Goal: Use online tool/utility: Utilize a website feature to perform a specific function

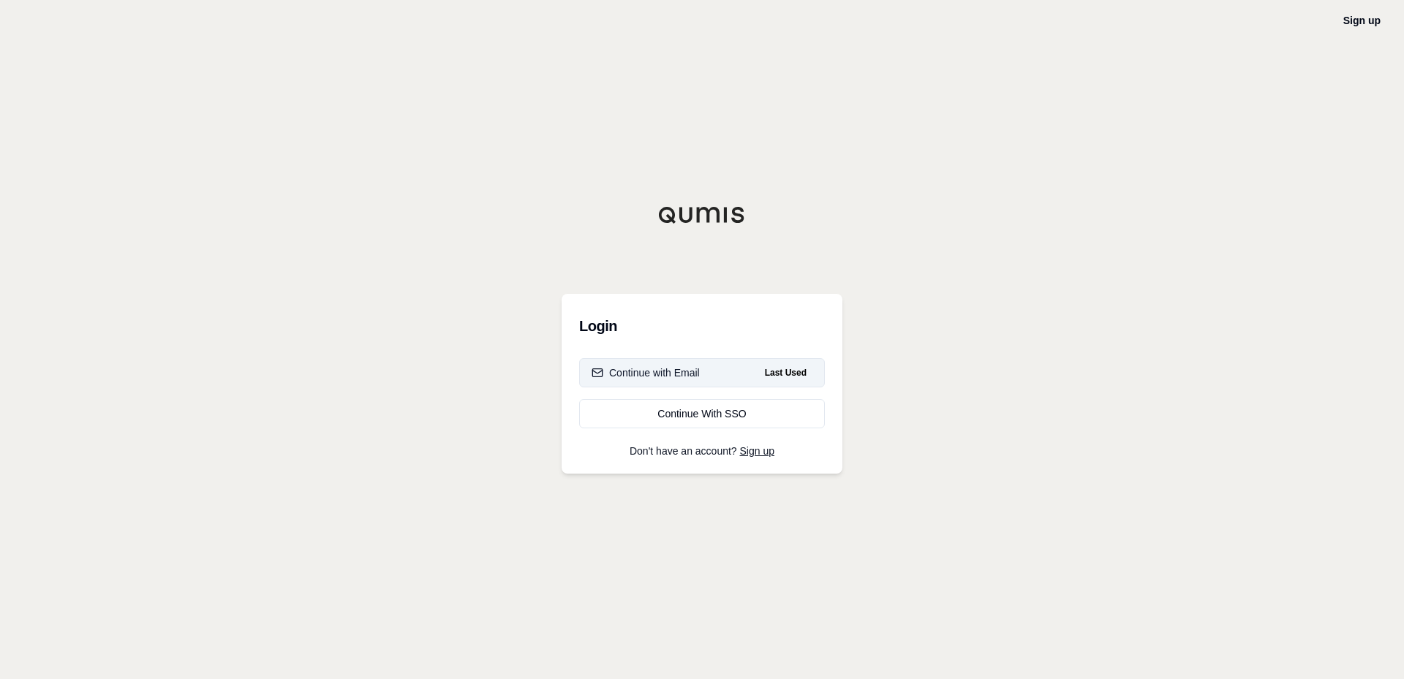
click at [690, 376] on div "Continue with Email" at bounding box center [645, 373] width 108 height 15
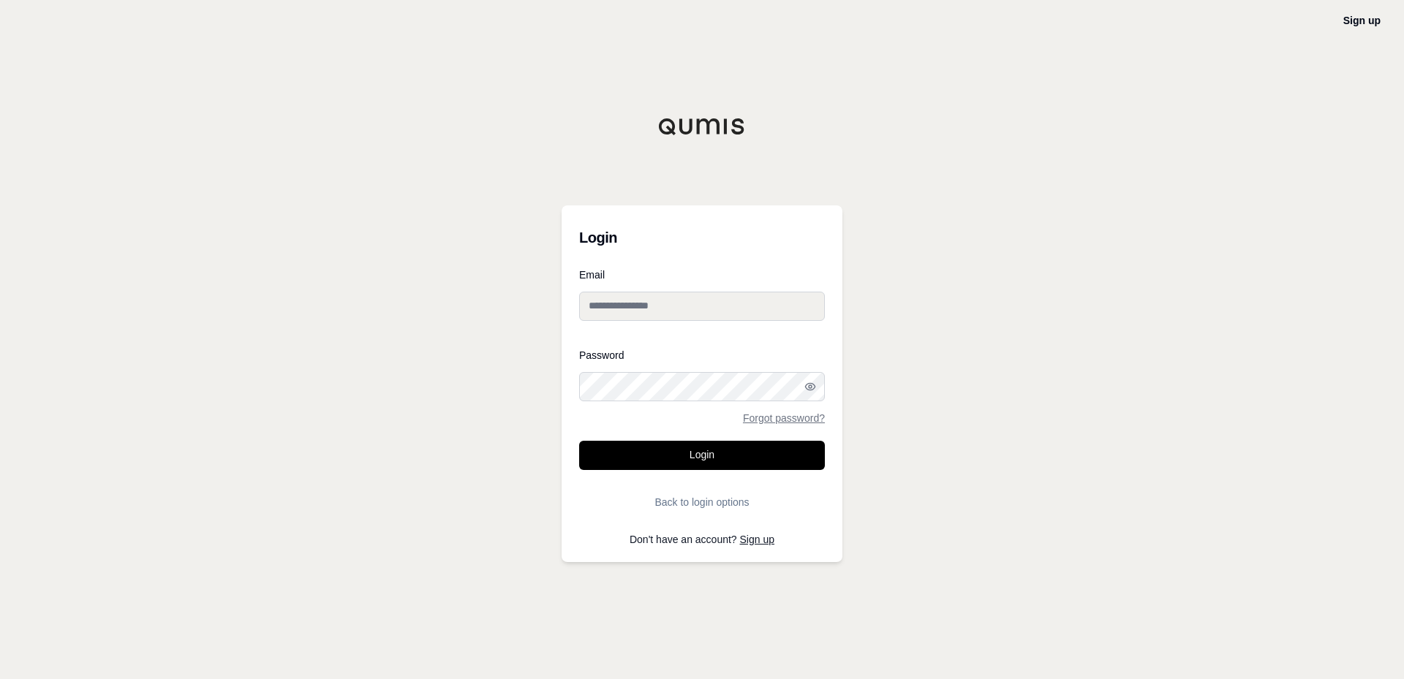
type input "**********"
drag, startPoint x: 659, startPoint y: 455, endPoint x: 663, endPoint y: 462, distance: 7.5
click at [659, 455] on button "Login" at bounding box center [702, 455] width 246 height 29
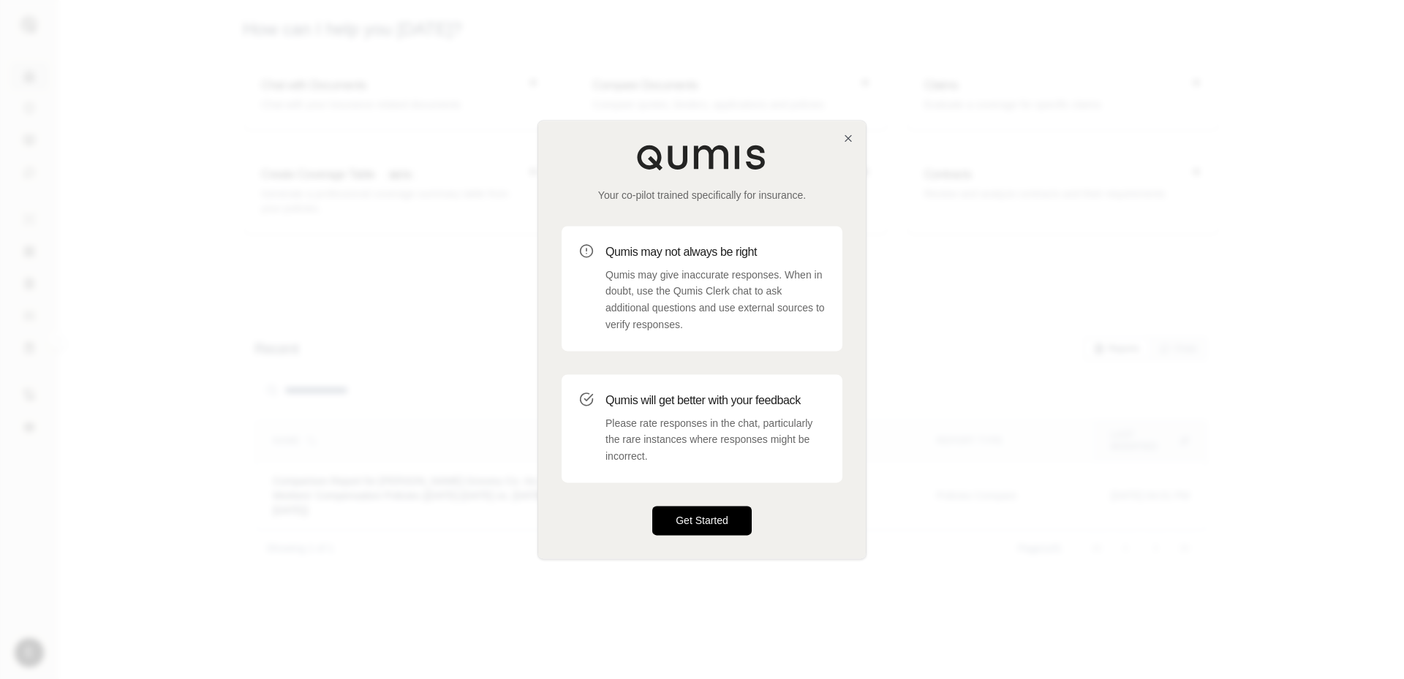
click at [708, 523] on button "Get Started" at bounding box center [701, 520] width 99 height 29
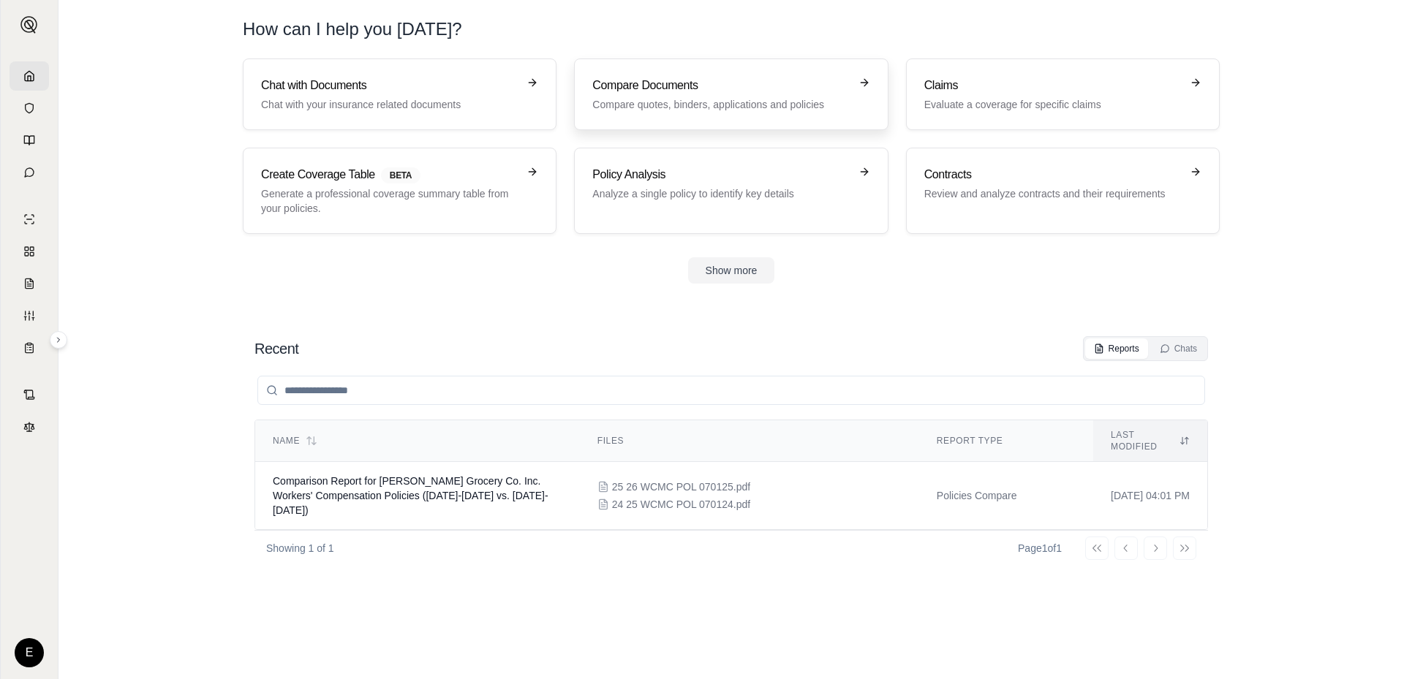
click at [743, 88] on h3 "Compare Documents" at bounding box center [720, 86] width 257 height 18
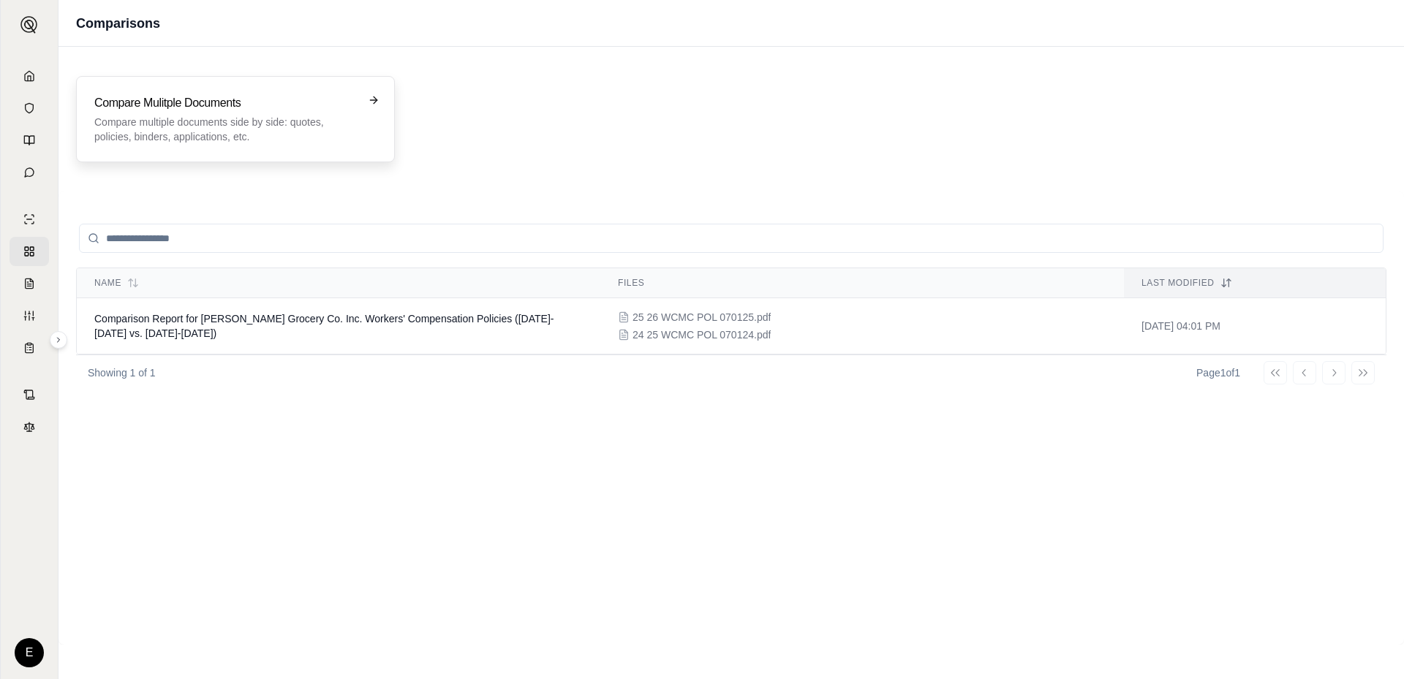
click at [329, 116] on p "Compare multiple documents side by side: quotes, policies, binders, application…" at bounding box center [225, 129] width 262 height 29
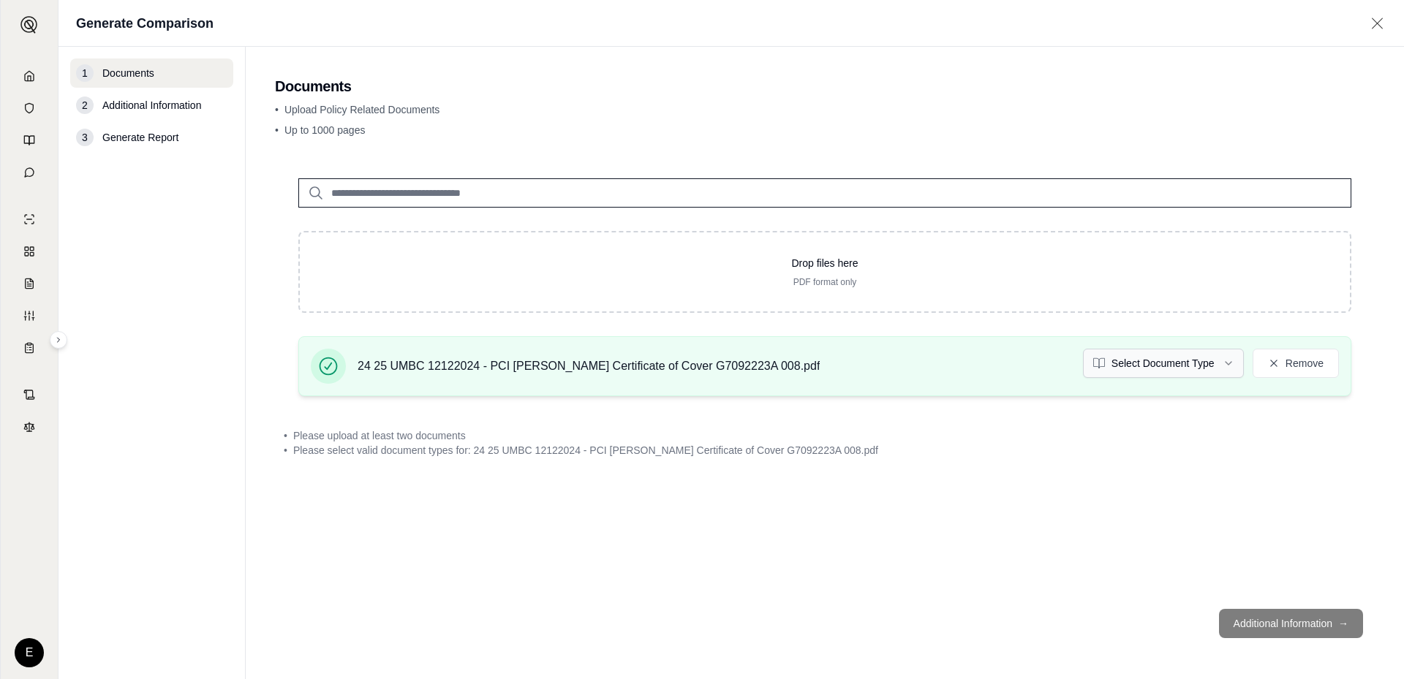
click at [1223, 360] on html "E Generate Comparison 1 Documents 2 Additional Information 3 Generate Report Do…" at bounding box center [702, 339] width 1404 height 679
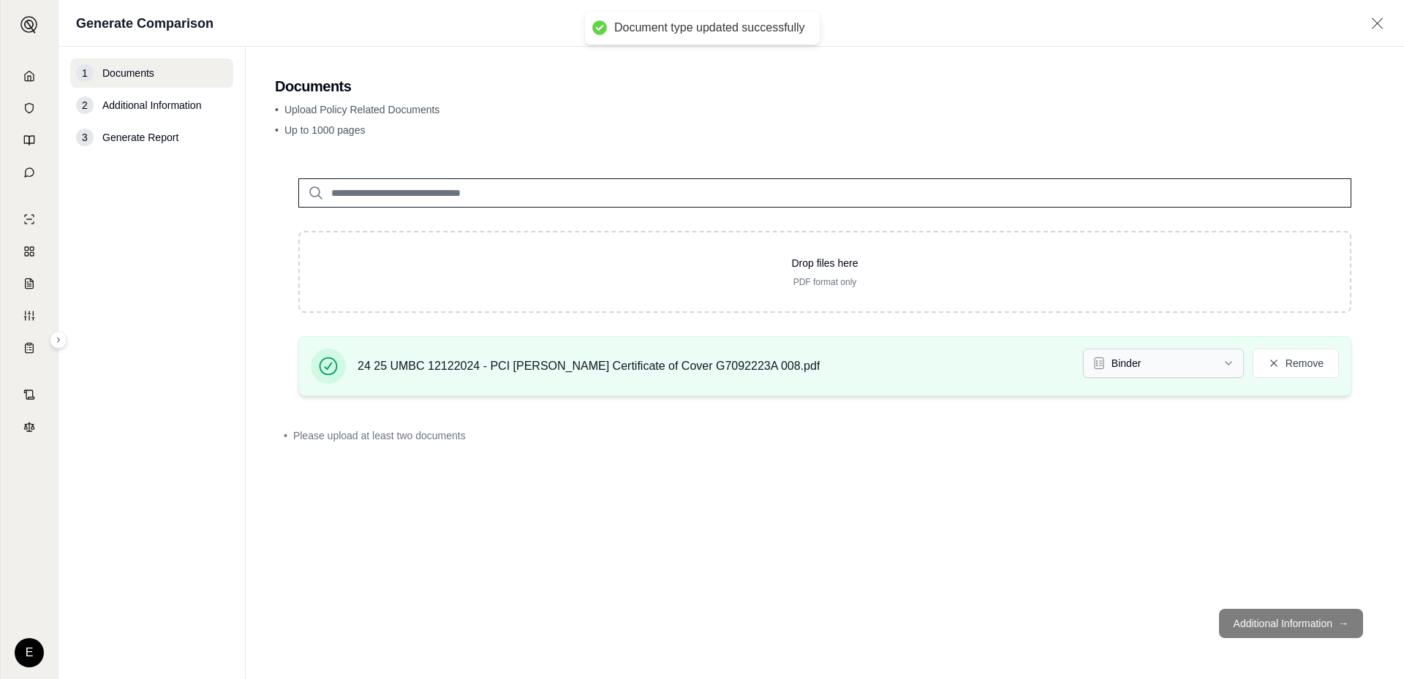
click at [1205, 369] on html "Document type updated successfully E Generate Comparison 1 Documents 2 Addition…" at bounding box center [702, 339] width 1404 height 679
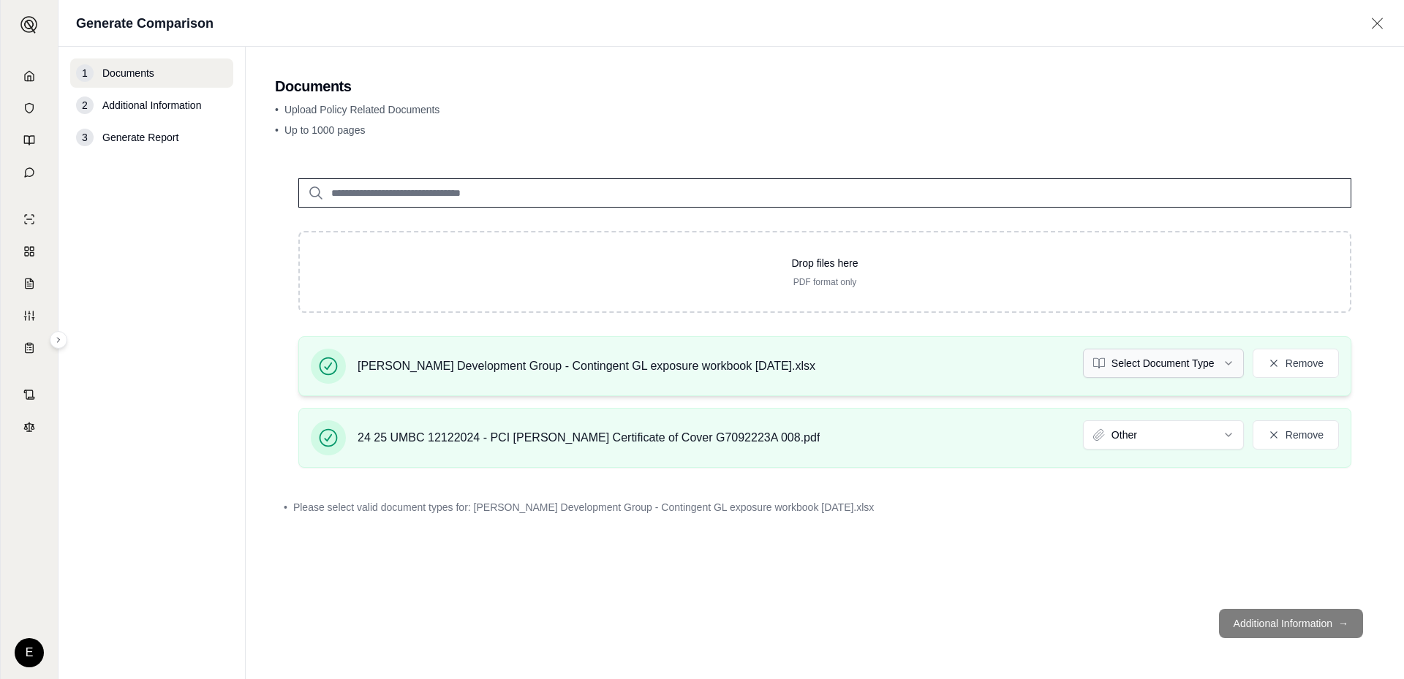
click at [1224, 366] on html "E Generate Comparison 1 Documents 2 Additional Information 3 Generate Report Do…" at bounding box center [702, 339] width 1404 height 679
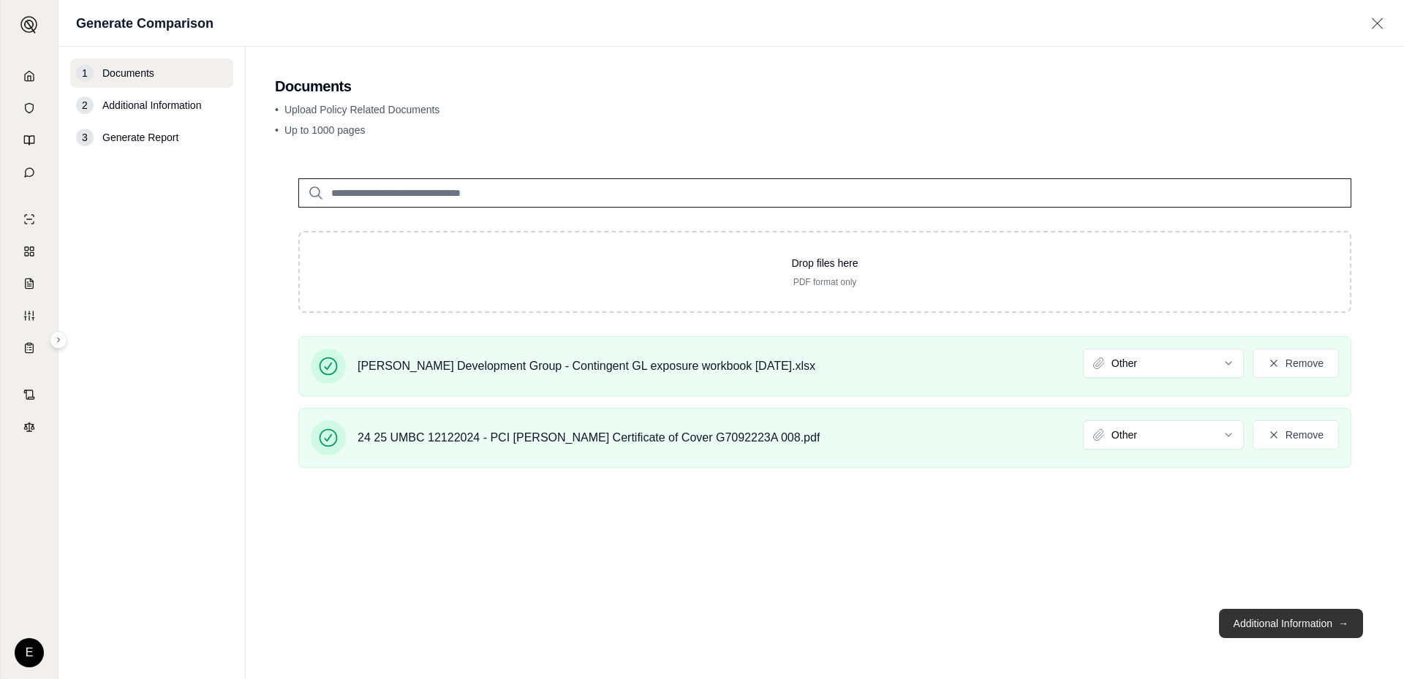
click at [1287, 625] on button "Additional Information →" at bounding box center [1291, 623] width 144 height 29
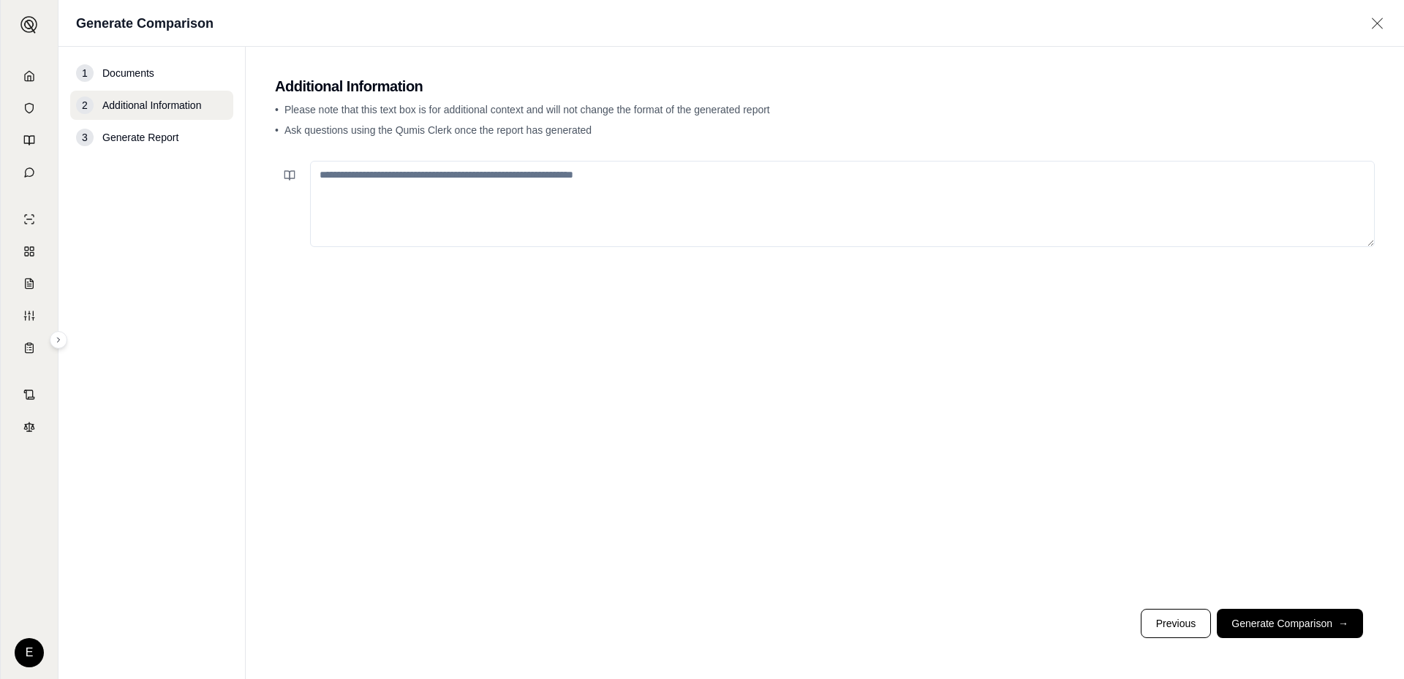
click at [620, 181] on textarea at bounding box center [842, 204] width 1064 height 86
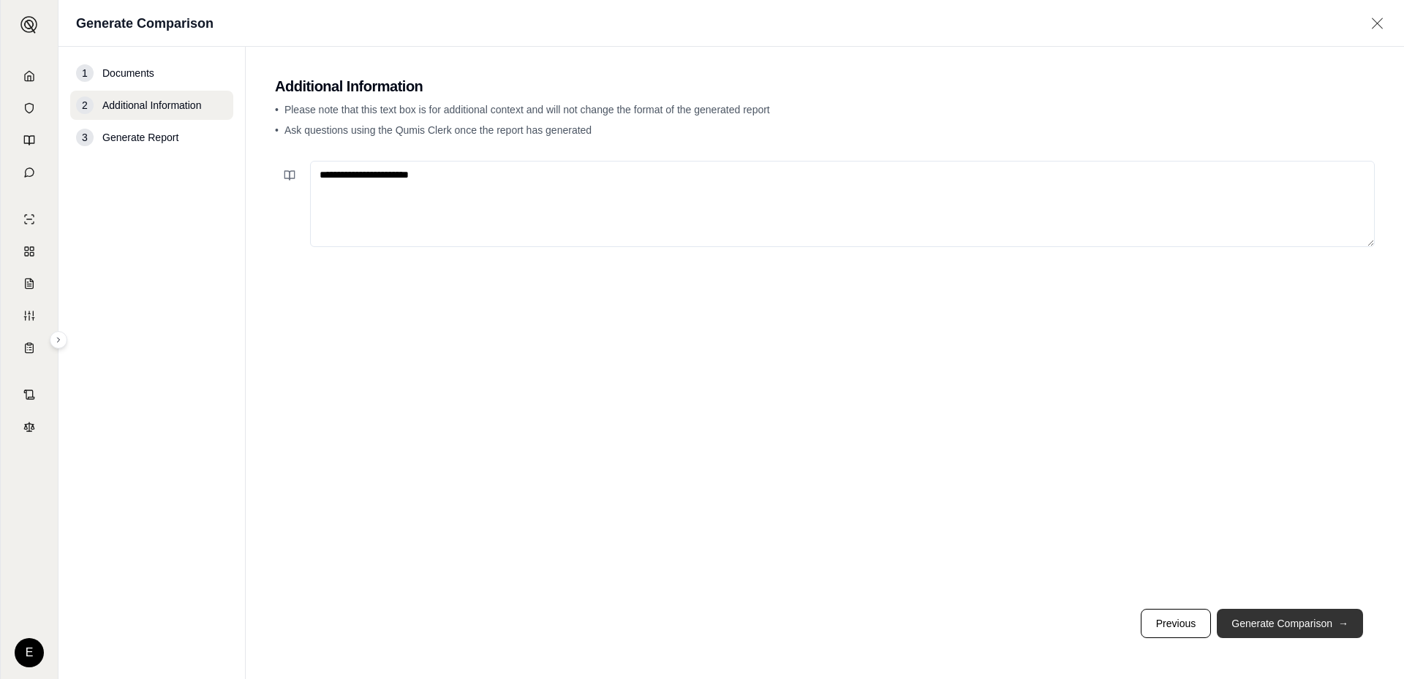
type textarea "**********"
click at [1259, 626] on button "Generate Comparison →" at bounding box center [1289, 623] width 146 height 29
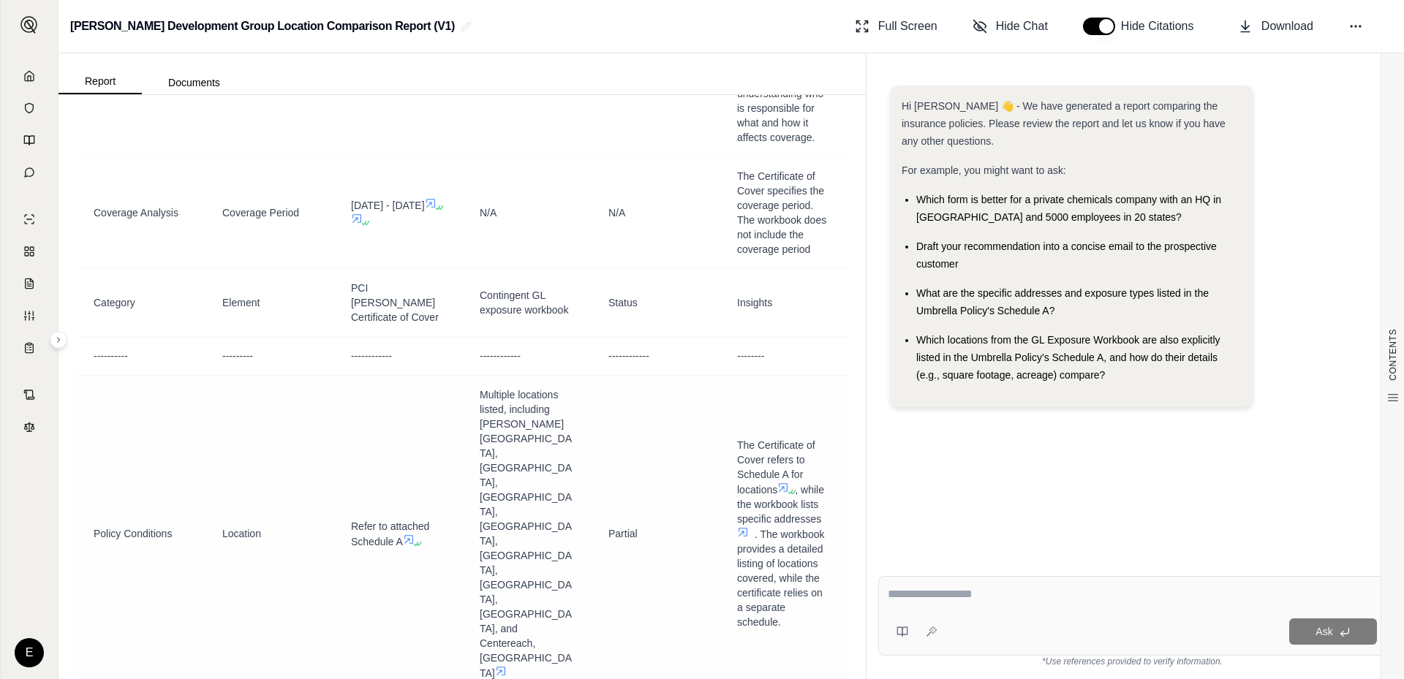
scroll to position [6214, 0]
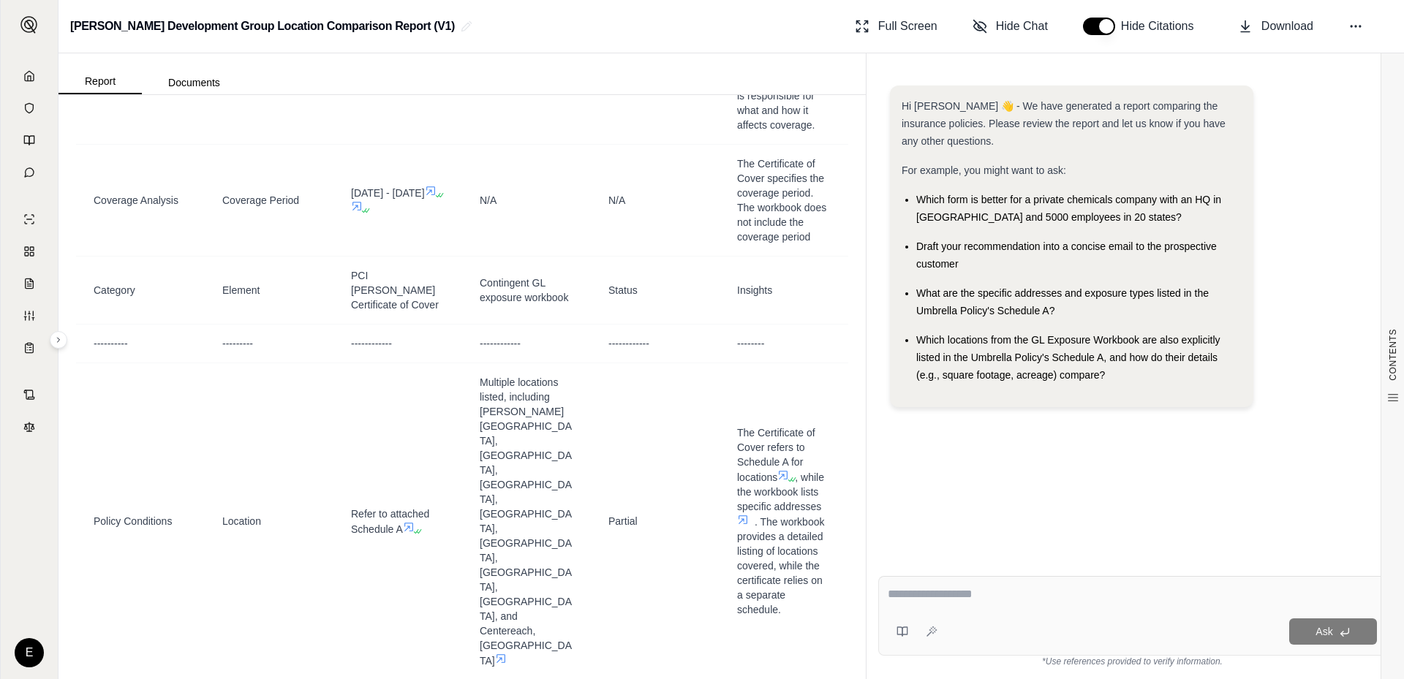
click at [919, 287] on span "What are the specific addresses and exposure types listed in the Umbrella Polic…" at bounding box center [1062, 301] width 292 height 29
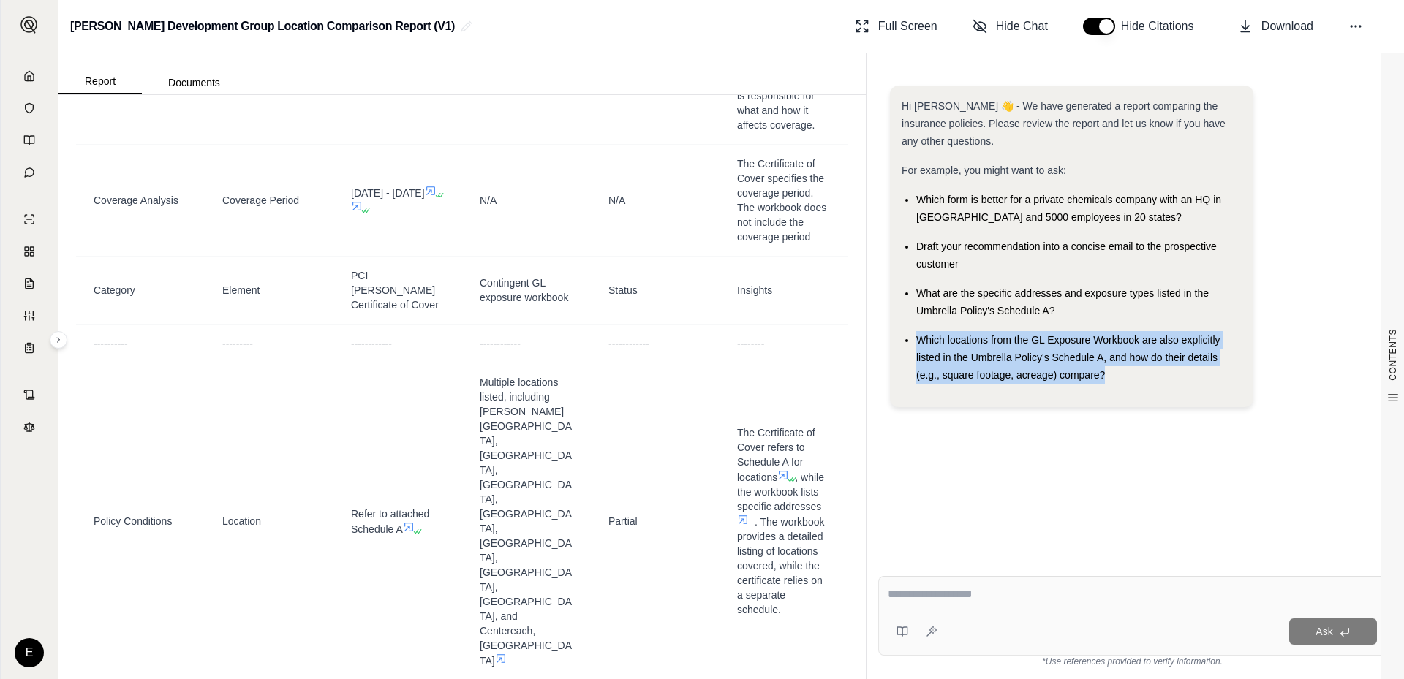
drag, startPoint x: 917, startPoint y: 338, endPoint x: 1154, endPoint y: 389, distance: 243.0
click at [1154, 389] on div "Hi [PERSON_NAME] 👋 - We have generated a report comparing the insurance policie…" at bounding box center [1071, 246] width 340 height 298
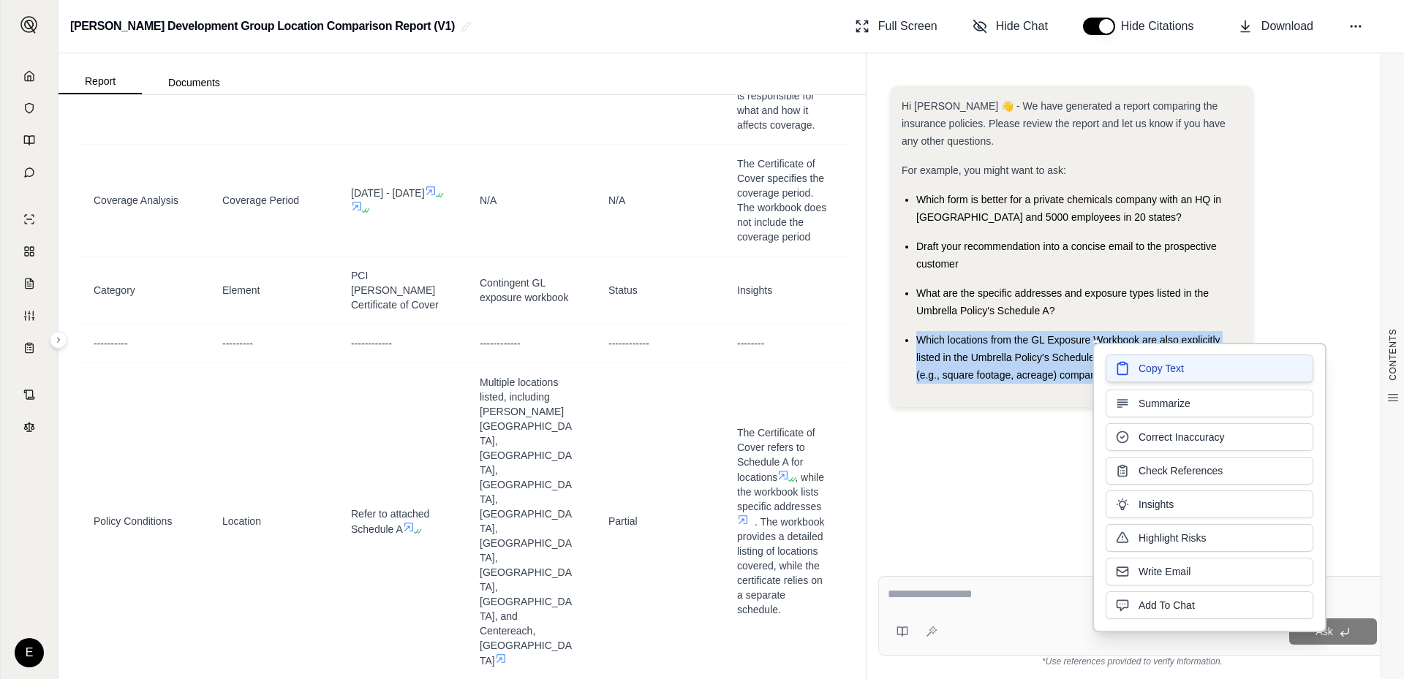
click at [1177, 375] on span "Copy Text" at bounding box center [1160, 368] width 45 height 15
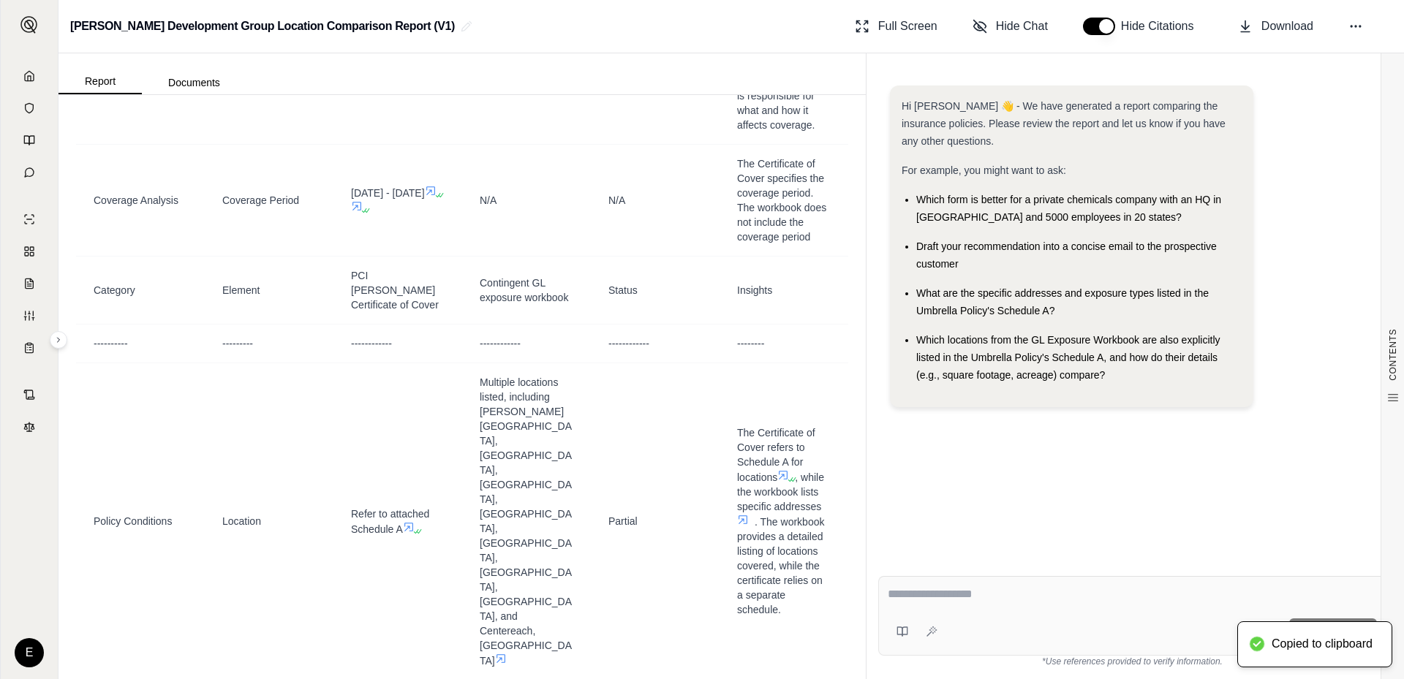
click at [980, 599] on textarea at bounding box center [1131, 595] width 489 height 18
paste textarea "**********"
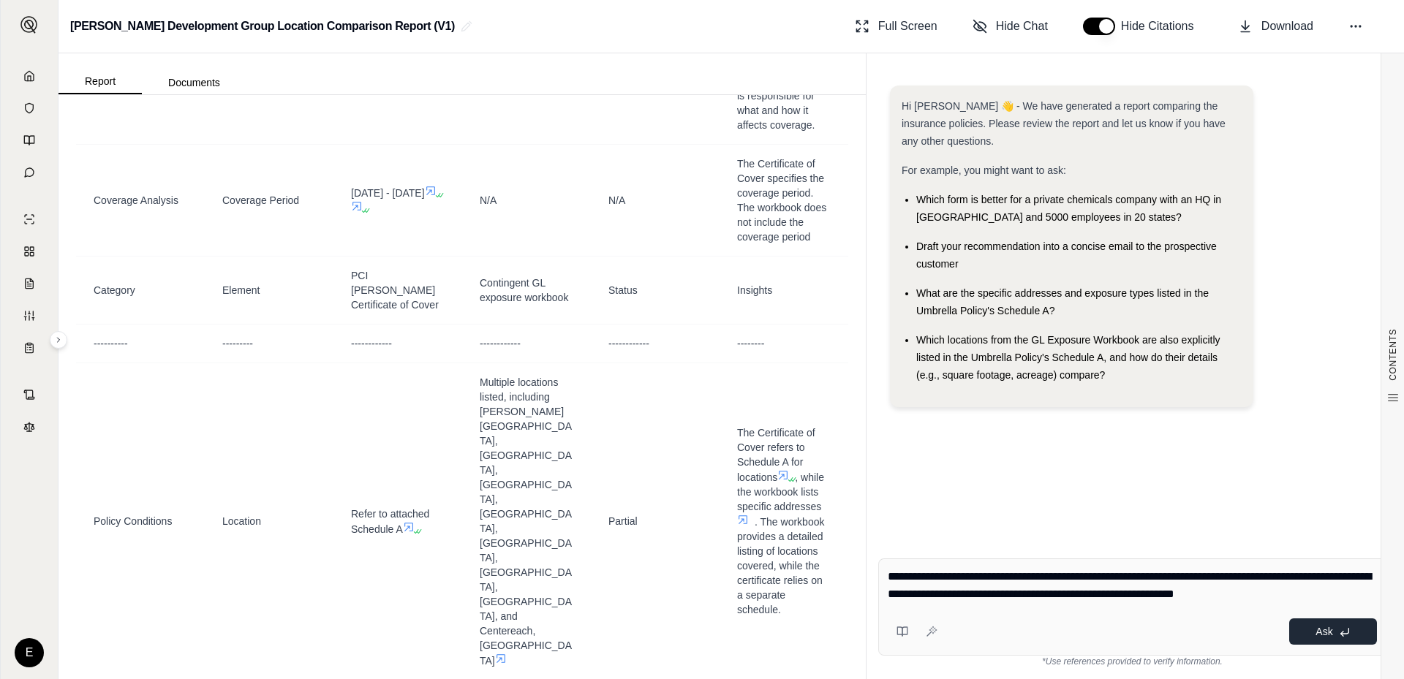
type textarea "**********"
click at [1339, 632] on icon at bounding box center [1344, 632] width 12 height 12
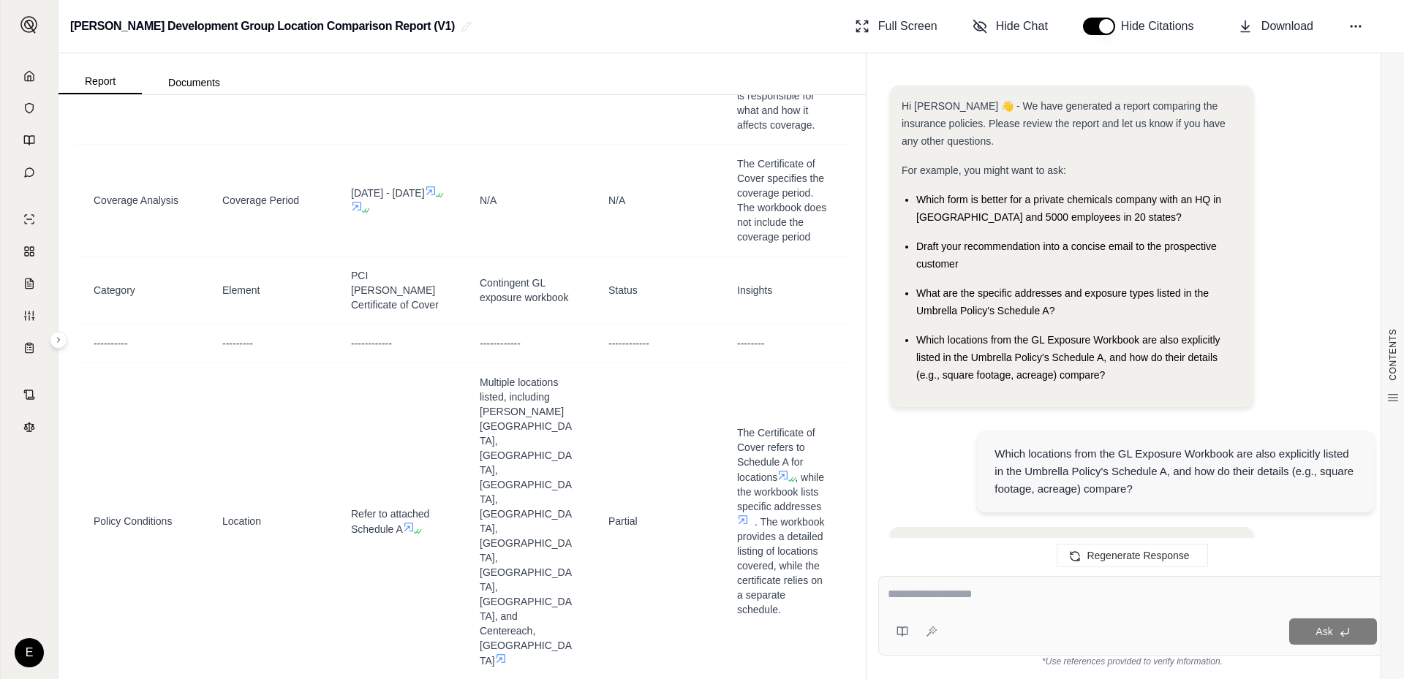
scroll to position [3309, 0]
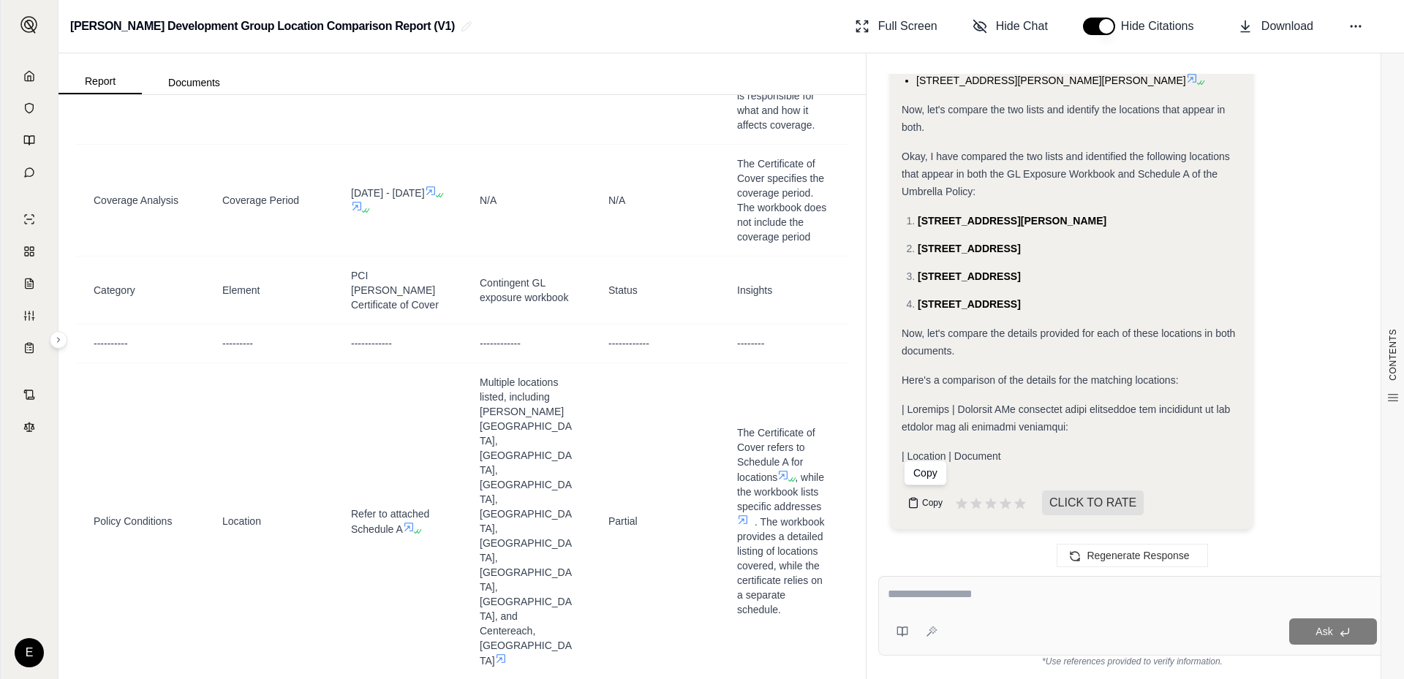
click at [938, 500] on span "Copy" at bounding box center [932, 503] width 20 height 12
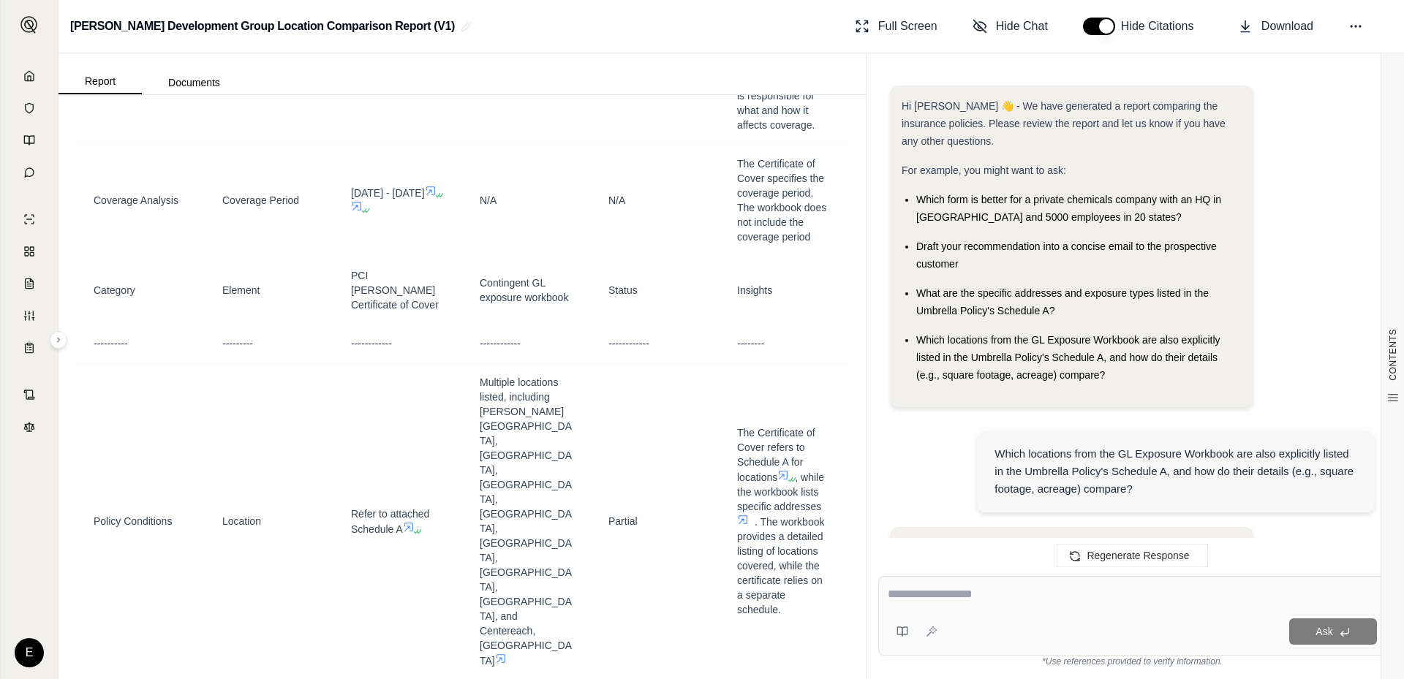
scroll to position [3430, 0]
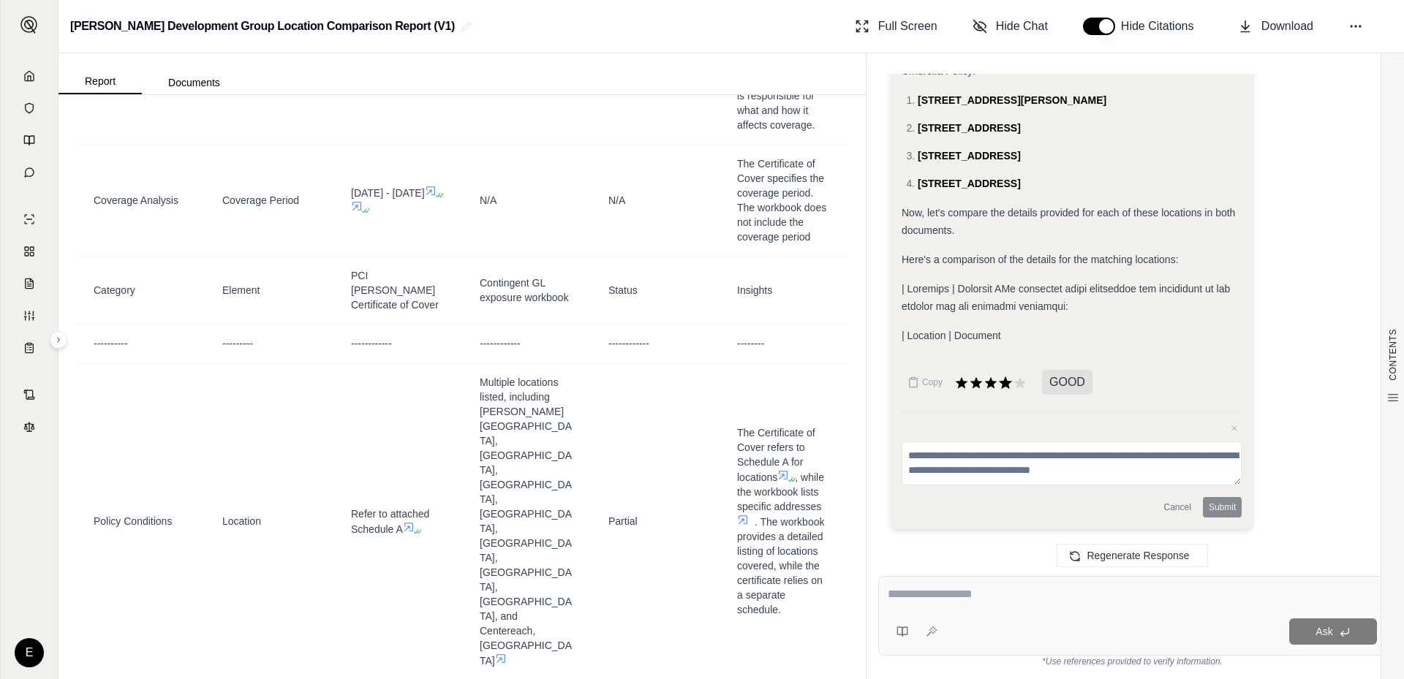
click at [1009, 385] on icon at bounding box center [1005, 383] width 16 height 16
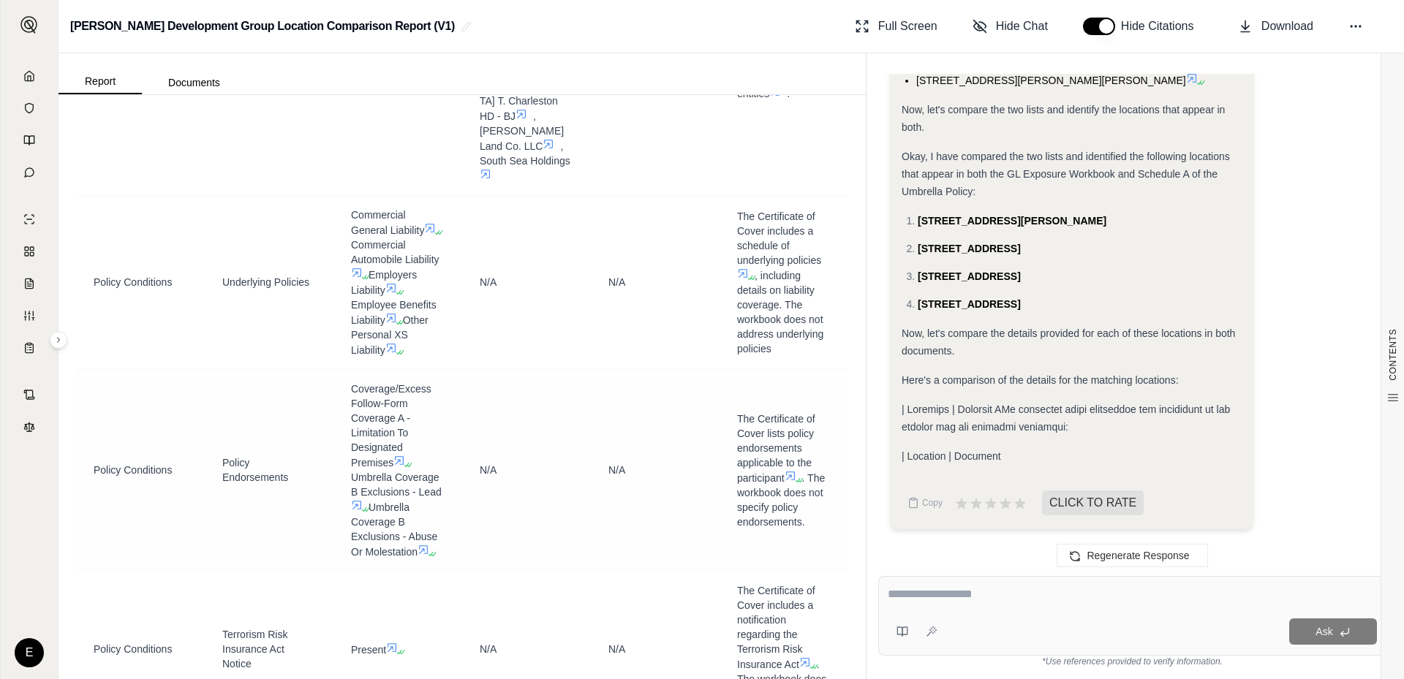
scroll to position [7310, 0]
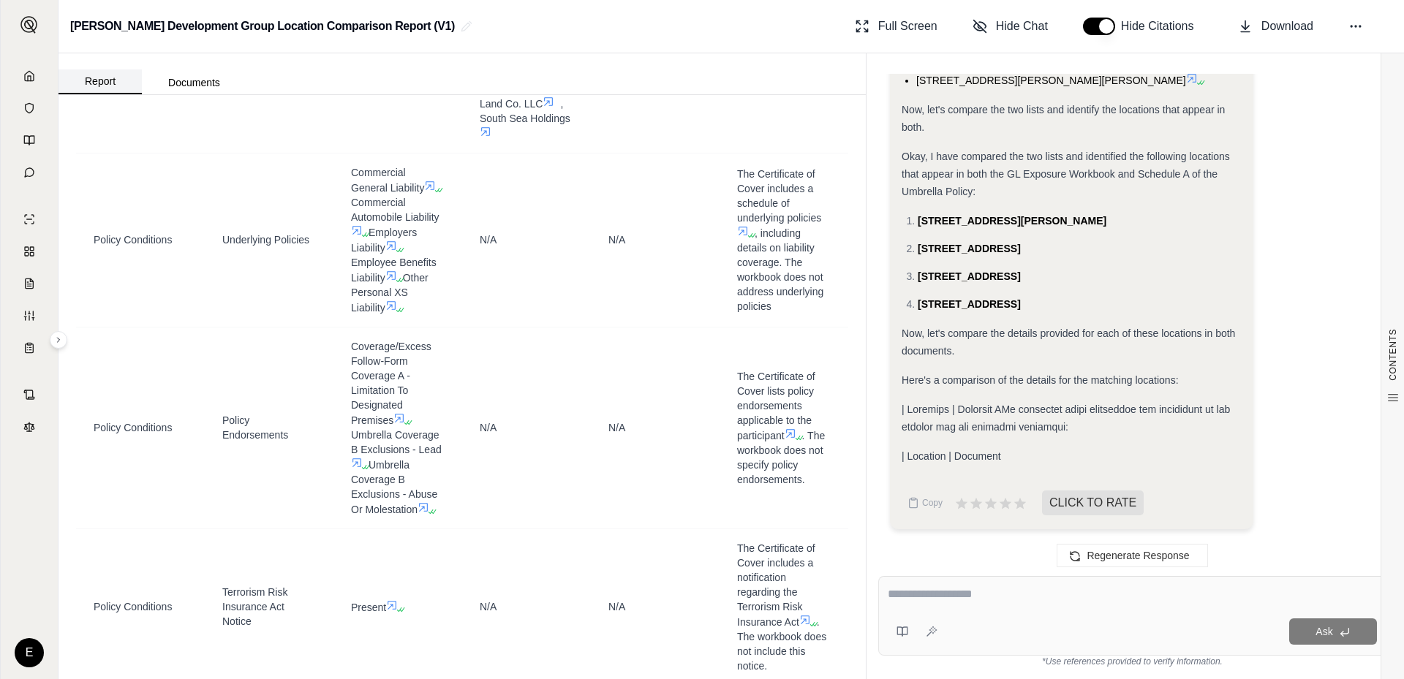
click at [109, 81] on button "Report" at bounding box center [99, 81] width 83 height 25
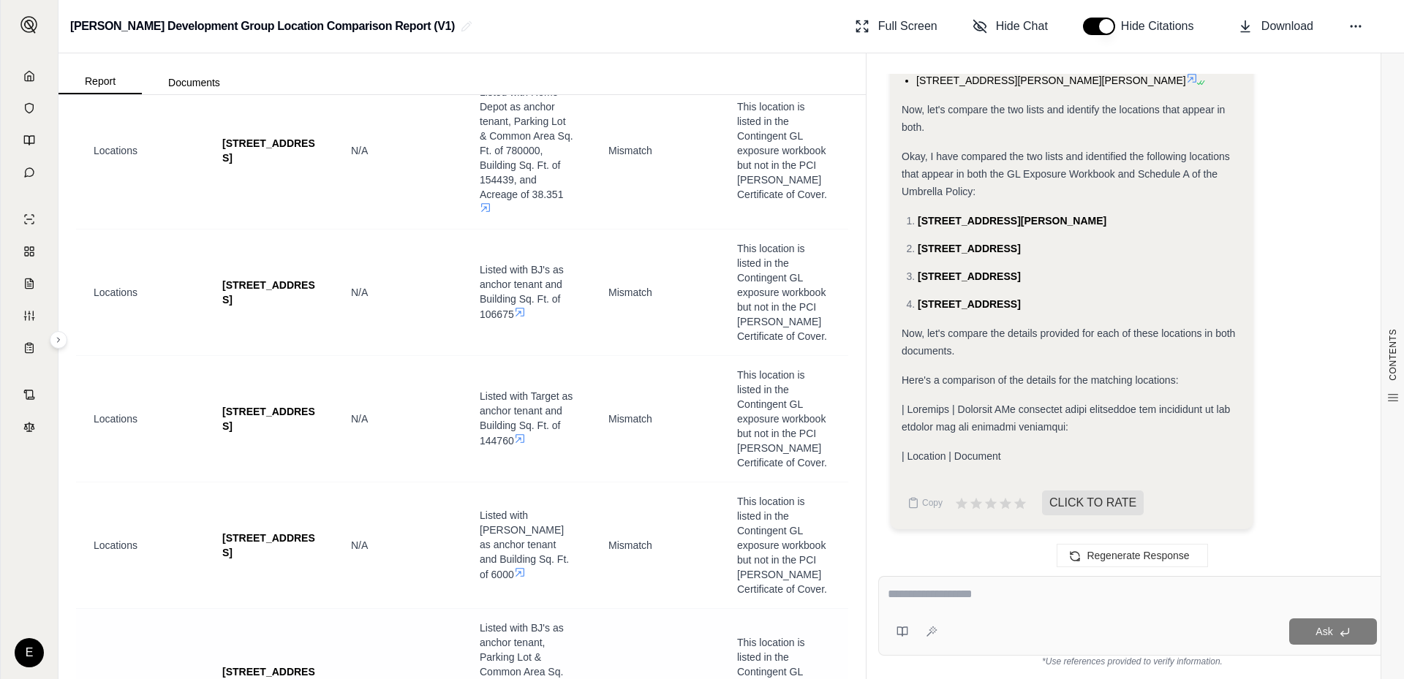
scroll to position [9462, 0]
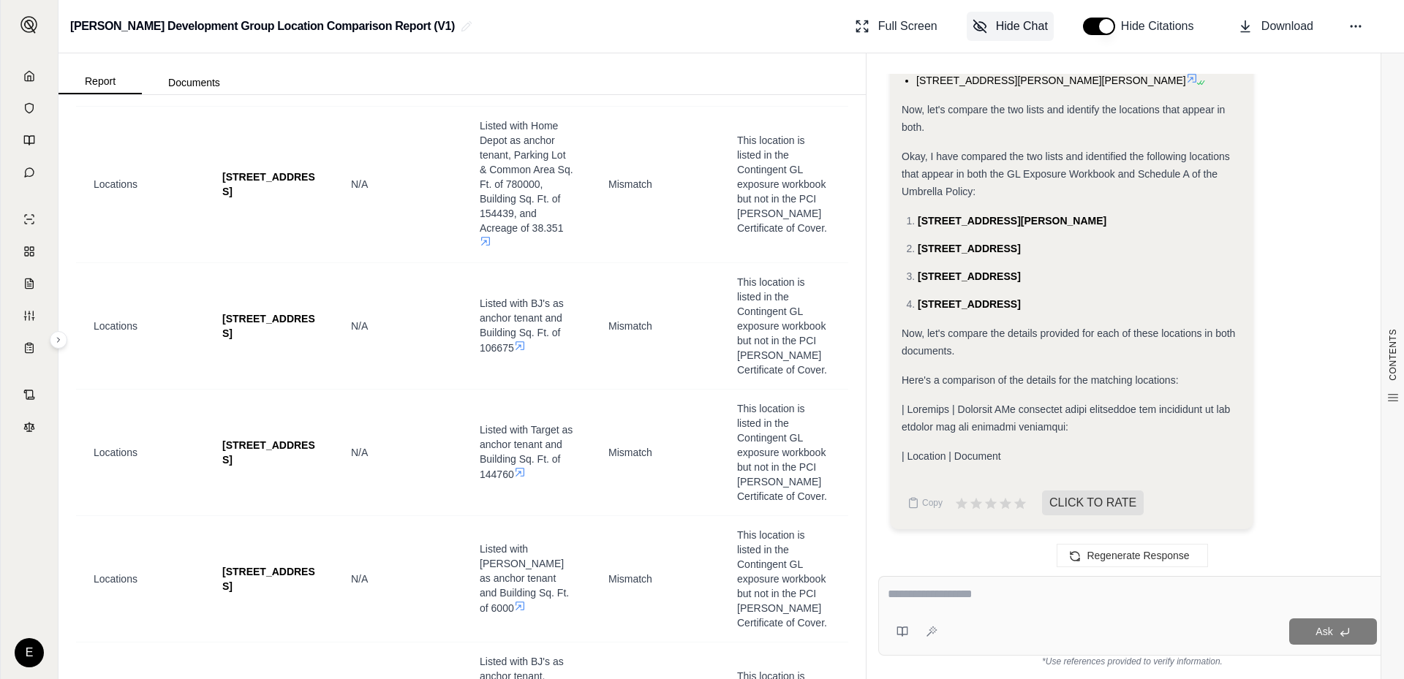
click at [1042, 31] on span "Hide Chat" at bounding box center [1022, 27] width 52 height 18
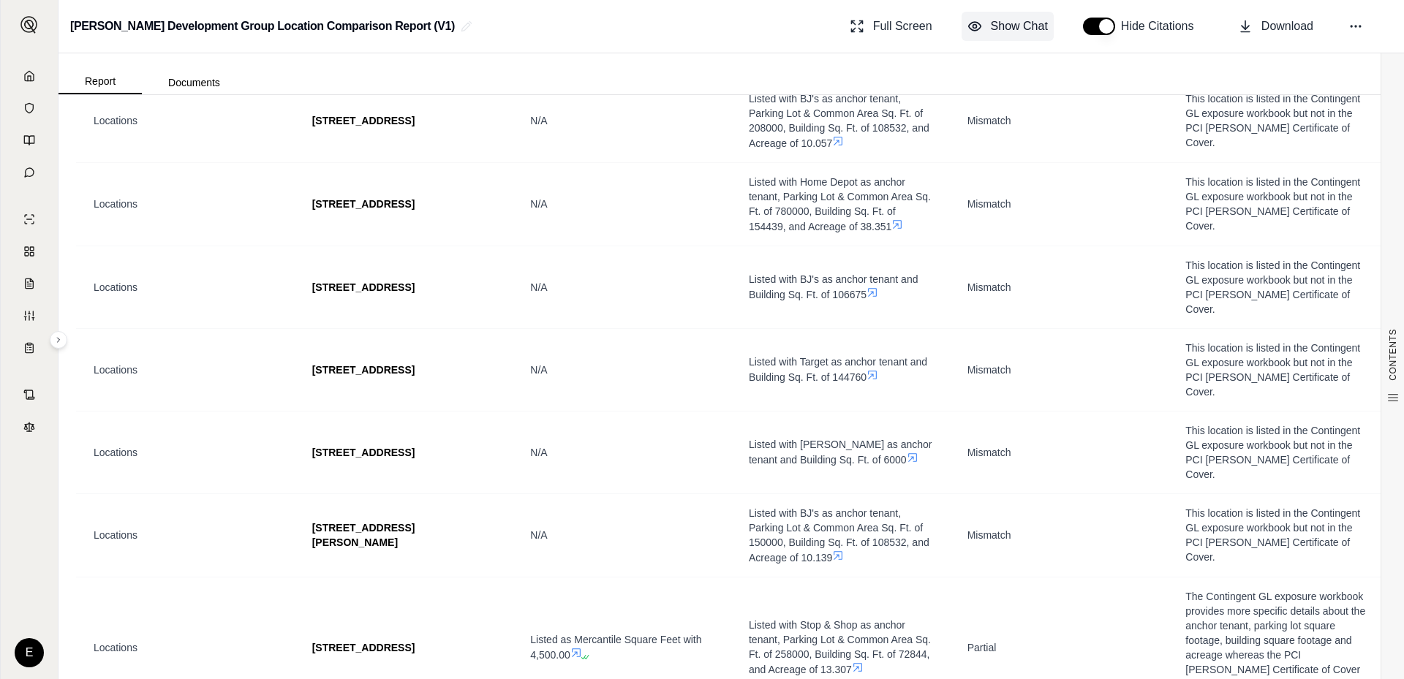
scroll to position [0, 0]
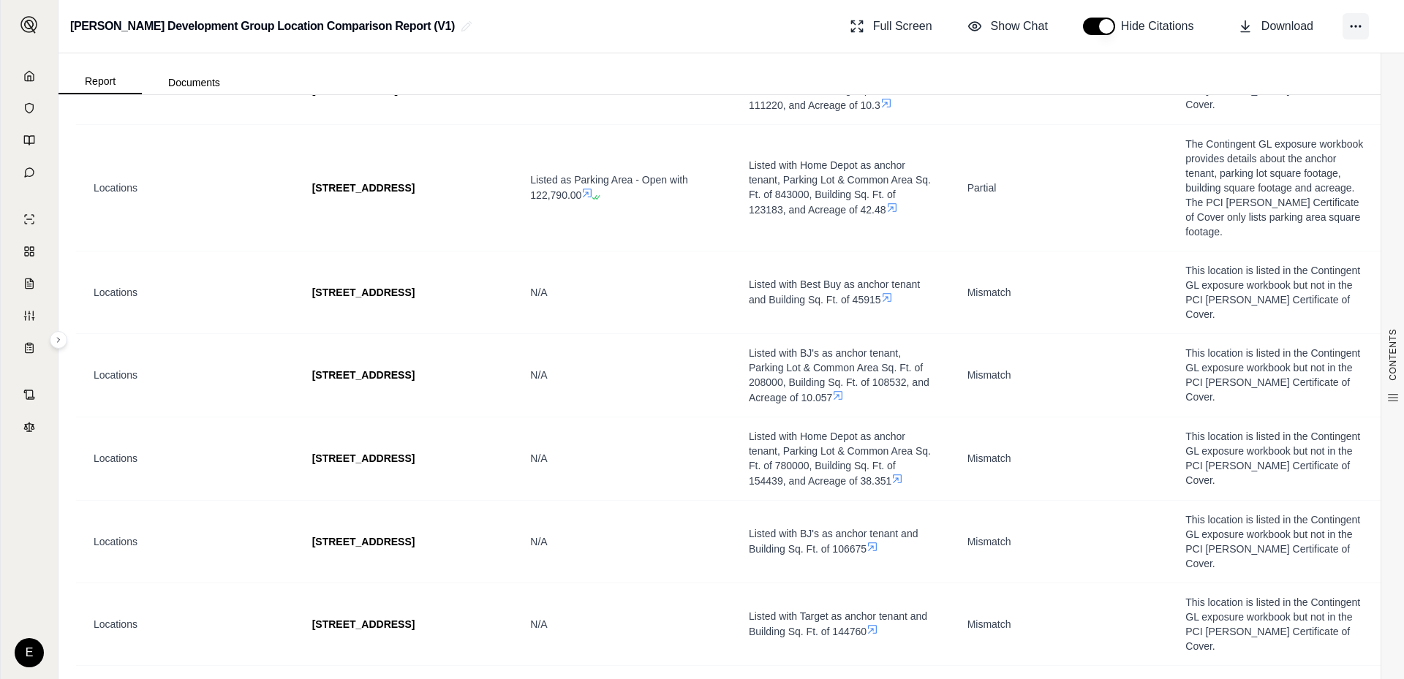
click at [1349, 29] on icon at bounding box center [1355, 26] width 15 height 15
click at [1292, 27] on span "Download" at bounding box center [1287, 27] width 52 height 18
